Goal: Entertainment & Leisure: Consume media (video, audio)

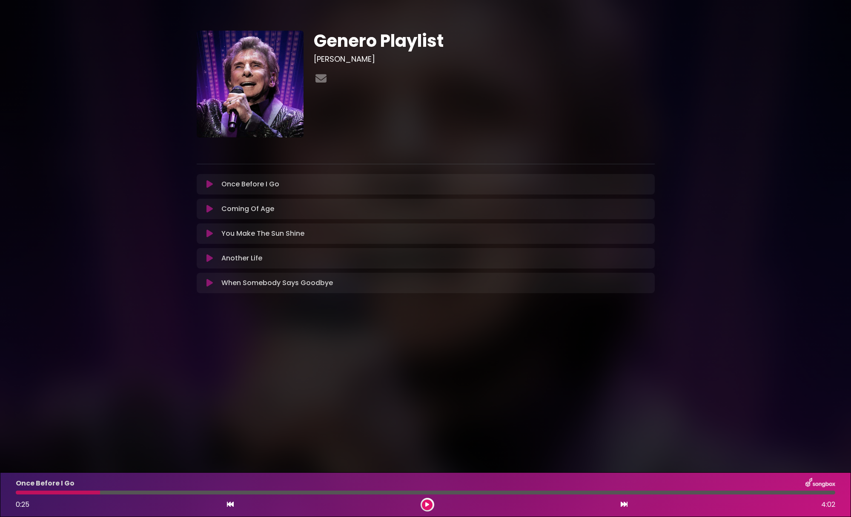
click at [207, 209] on icon at bounding box center [210, 209] width 6 height 9
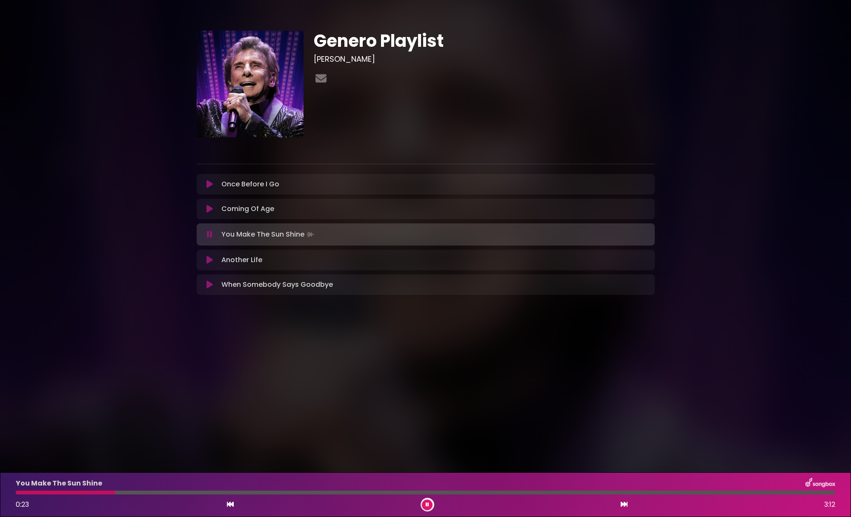
click at [210, 235] on icon at bounding box center [210, 234] width 6 height 9
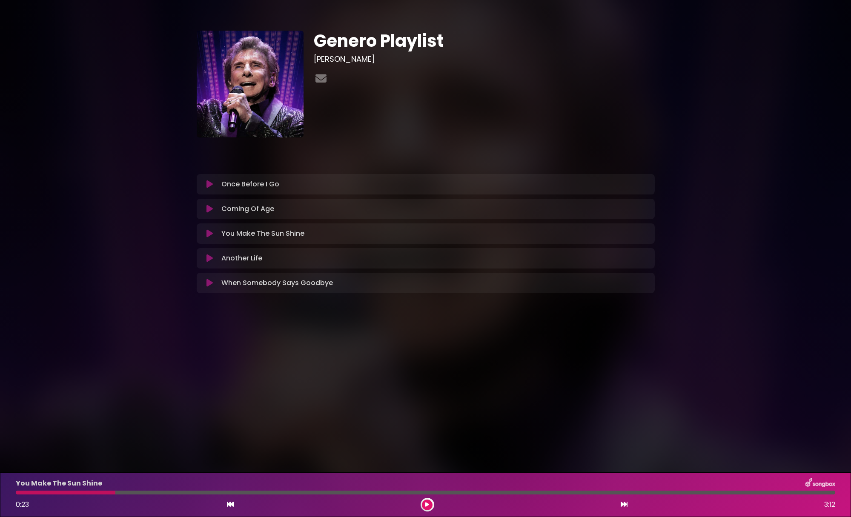
click at [213, 260] on button at bounding box center [210, 258] width 17 height 9
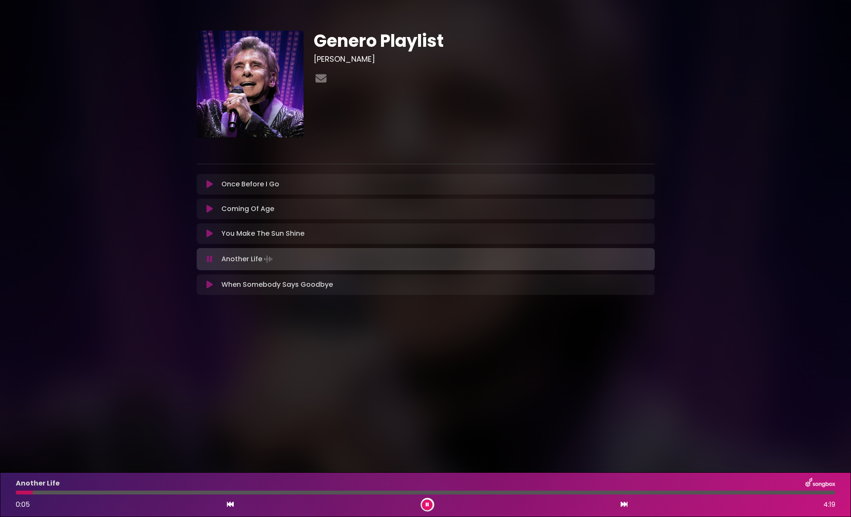
click at [205, 234] on button at bounding box center [210, 234] width 17 height 9
click at [212, 260] on icon at bounding box center [210, 259] width 6 height 9
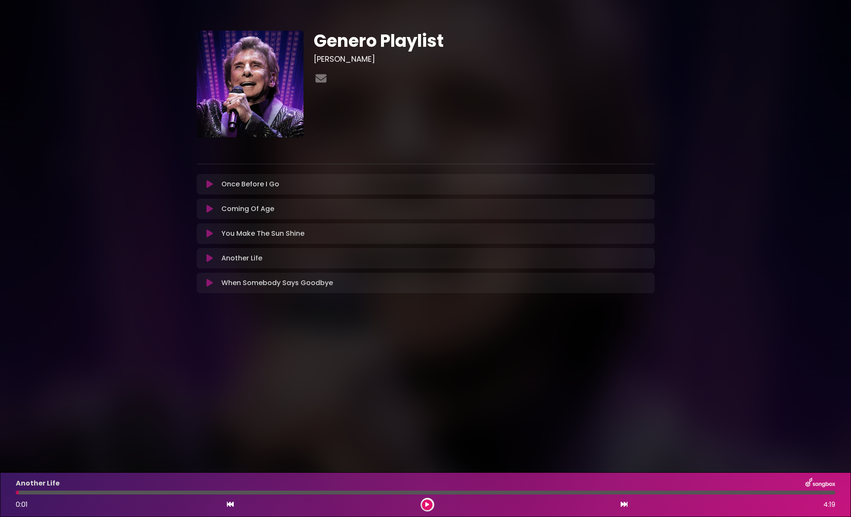
click at [212, 234] on icon at bounding box center [210, 234] width 6 height 9
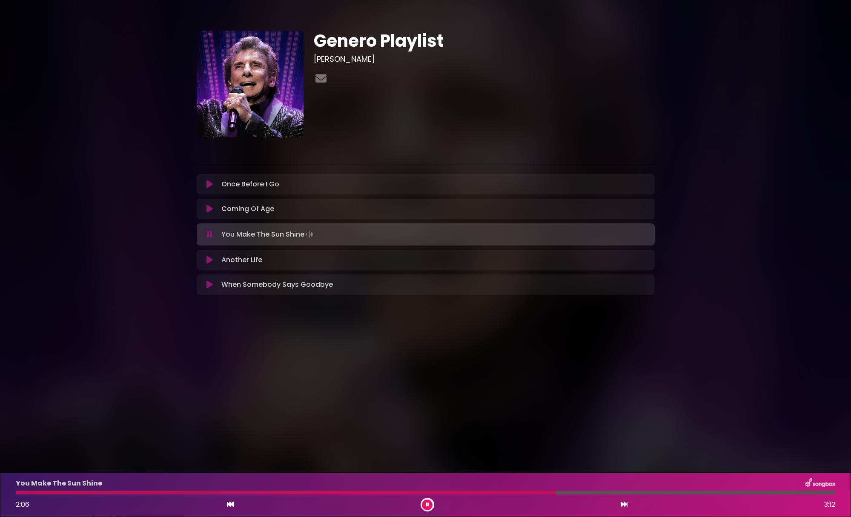
click at [211, 236] on icon at bounding box center [210, 234] width 6 height 9
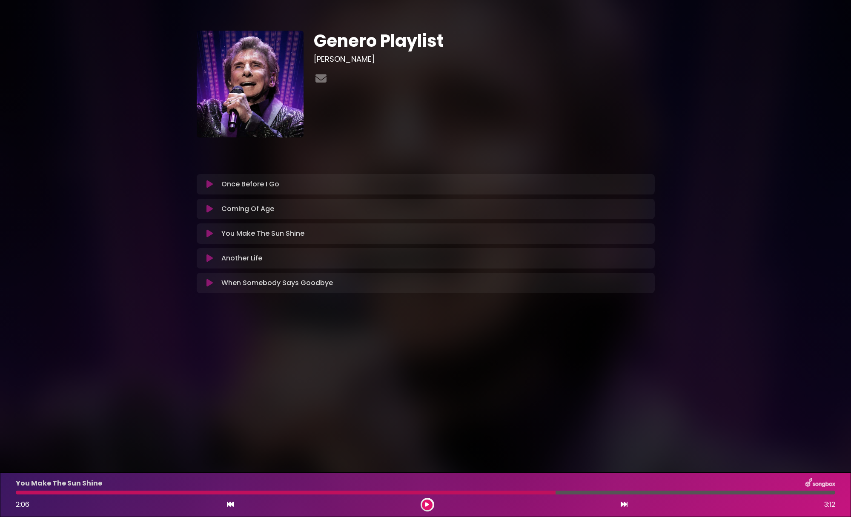
click at [202, 230] on button at bounding box center [210, 234] width 17 height 9
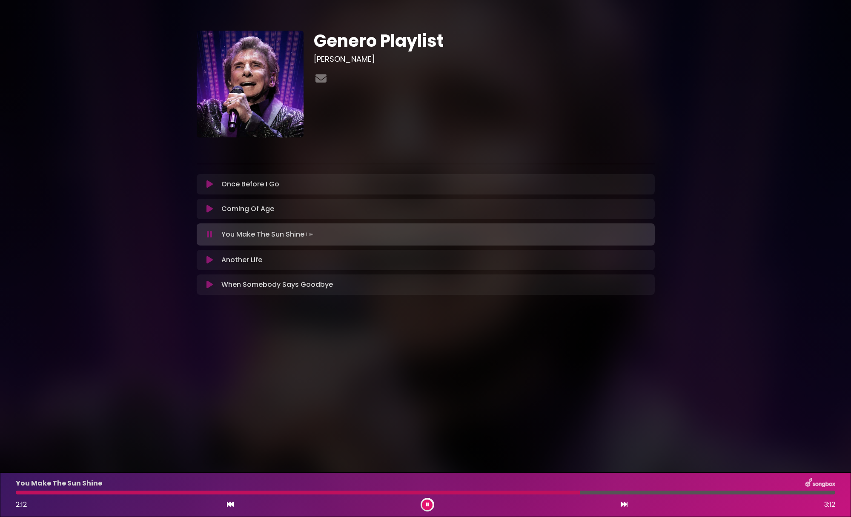
click at [202, 230] on button at bounding box center [210, 234] width 17 height 9
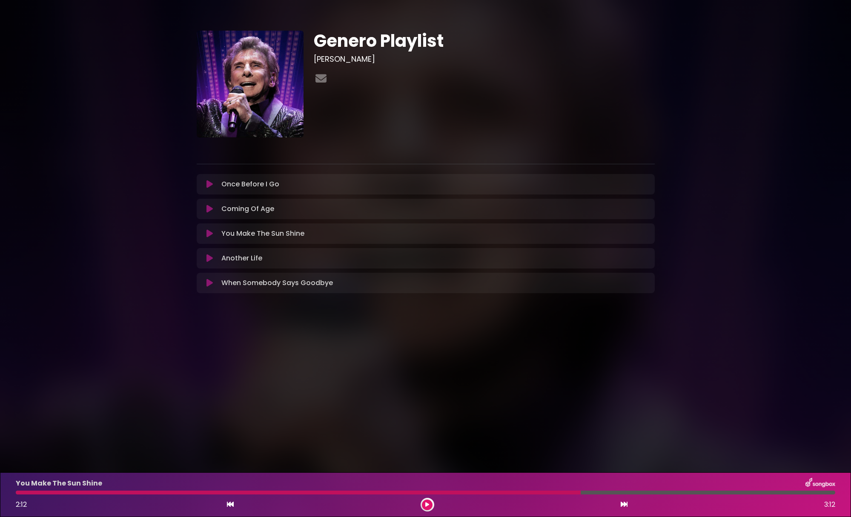
click at [202, 230] on button at bounding box center [210, 234] width 17 height 9
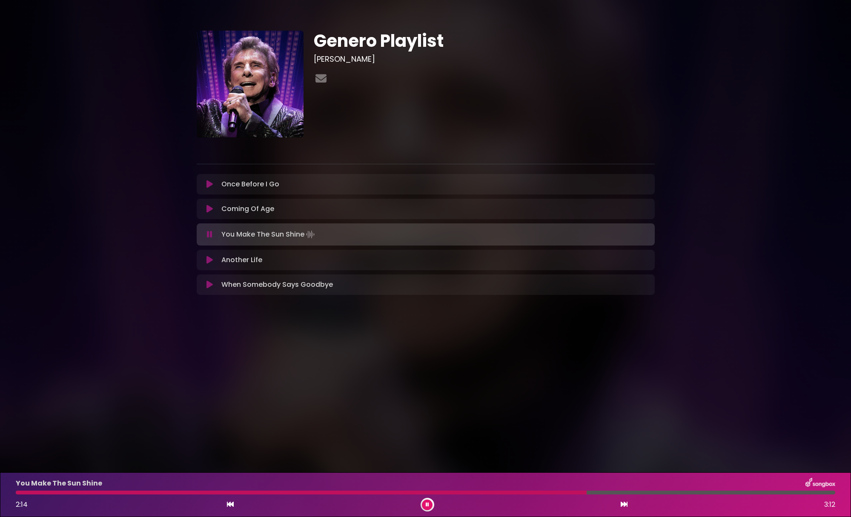
drag, startPoint x: 20, startPoint y: 492, endPoint x: 13, endPoint y: 494, distance: 6.9
click at [14, 494] on div at bounding box center [426, 493] width 830 height 4
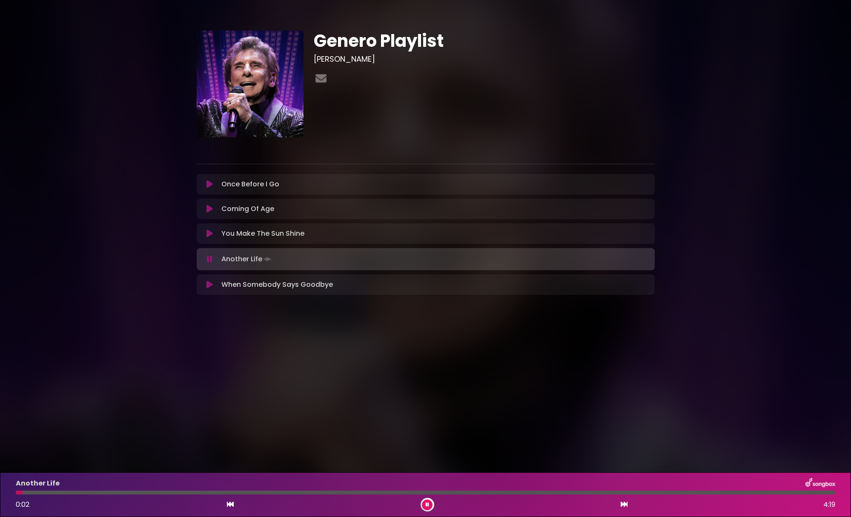
click at [206, 233] on button at bounding box center [210, 234] width 17 height 9
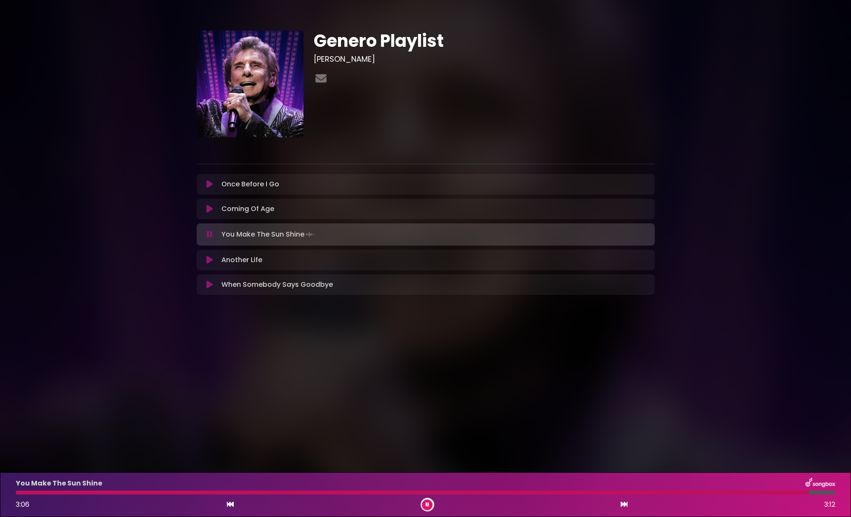
click at [229, 504] on icon at bounding box center [230, 504] width 7 height 7
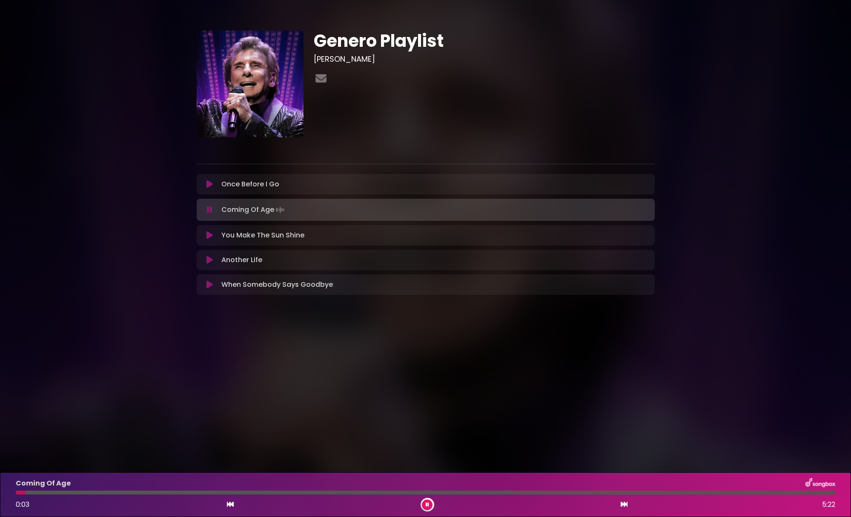
click at [625, 505] on icon at bounding box center [624, 504] width 7 height 7
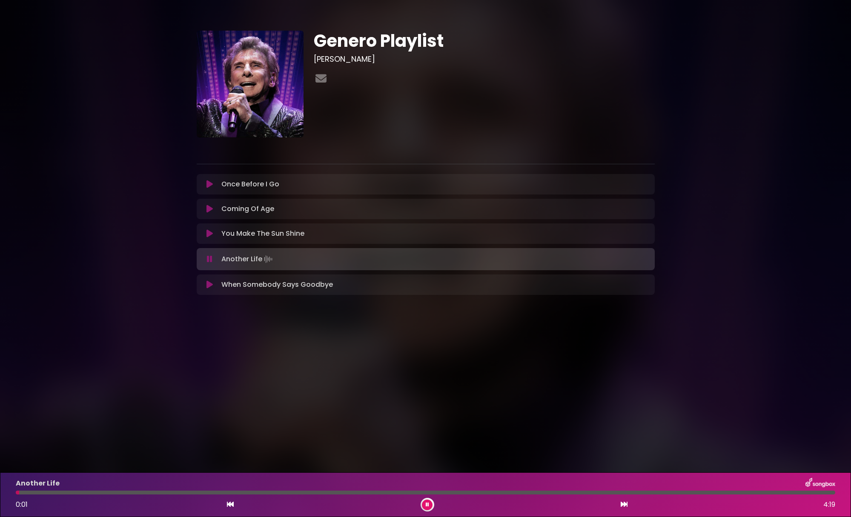
click at [209, 230] on icon at bounding box center [210, 234] width 6 height 9
click at [207, 253] on div "Another Life Loading Track... Your Feedback Name" at bounding box center [426, 259] width 458 height 22
click at [208, 259] on icon at bounding box center [210, 259] width 6 height 9
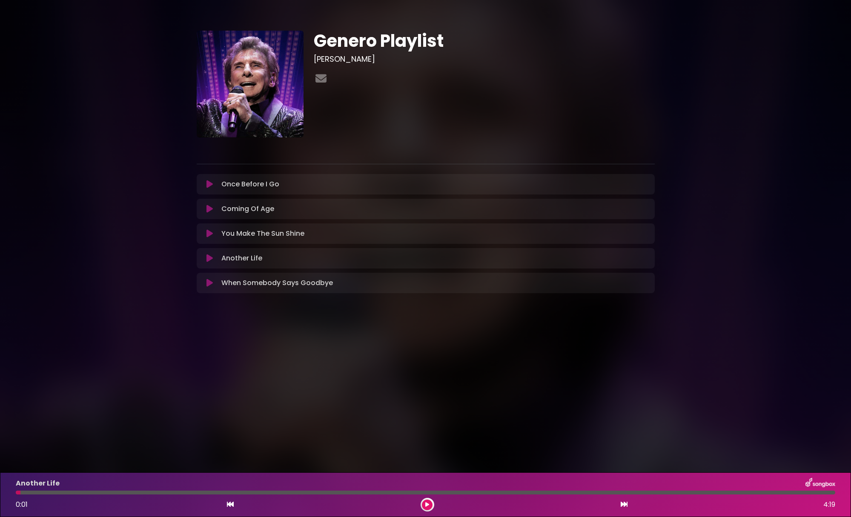
click at [213, 235] on button at bounding box center [210, 234] width 17 height 9
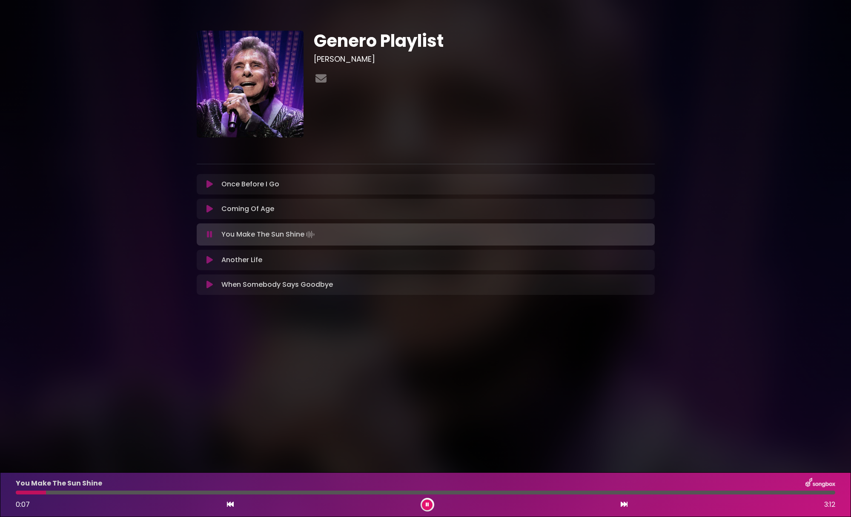
click at [212, 235] on icon at bounding box center [210, 234] width 6 height 9
